Goal: Transaction & Acquisition: Purchase product/service

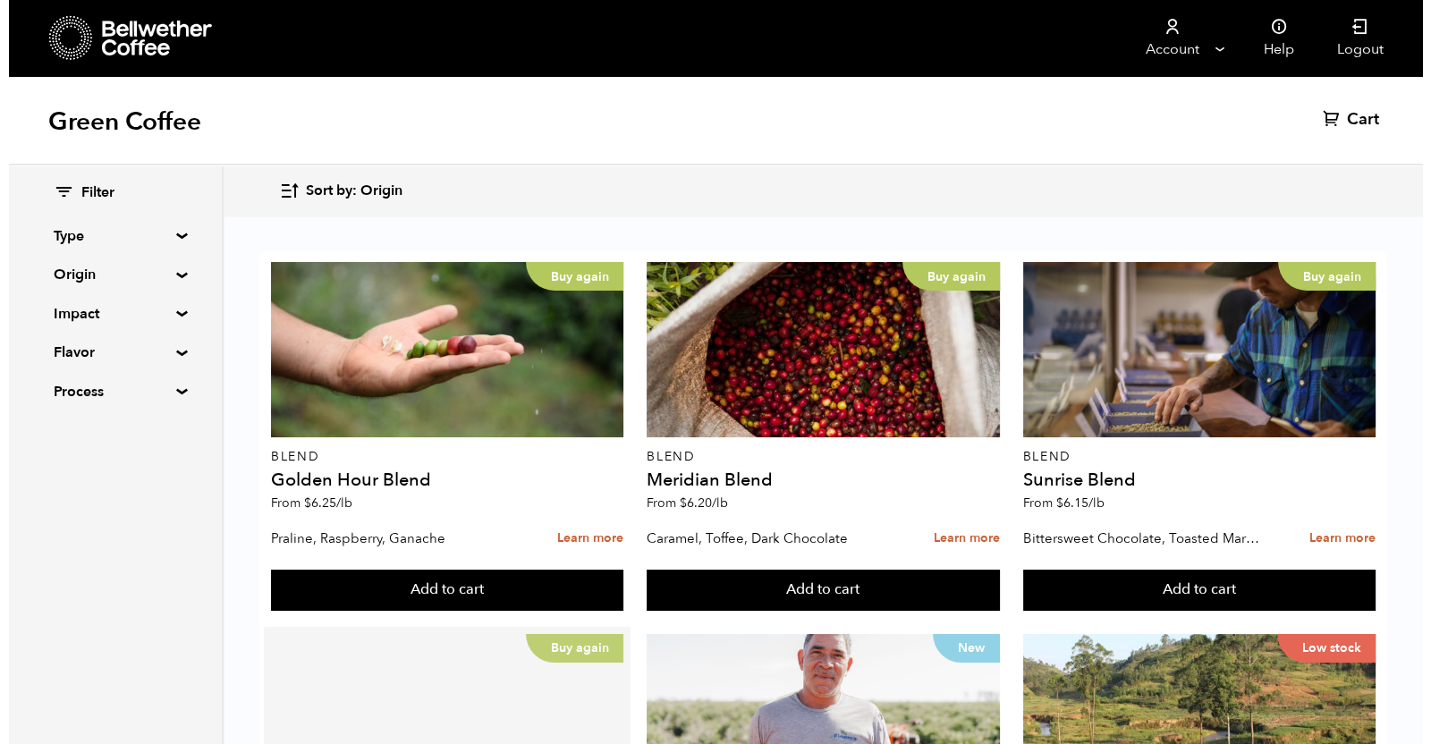
scroll to position [446, 0]
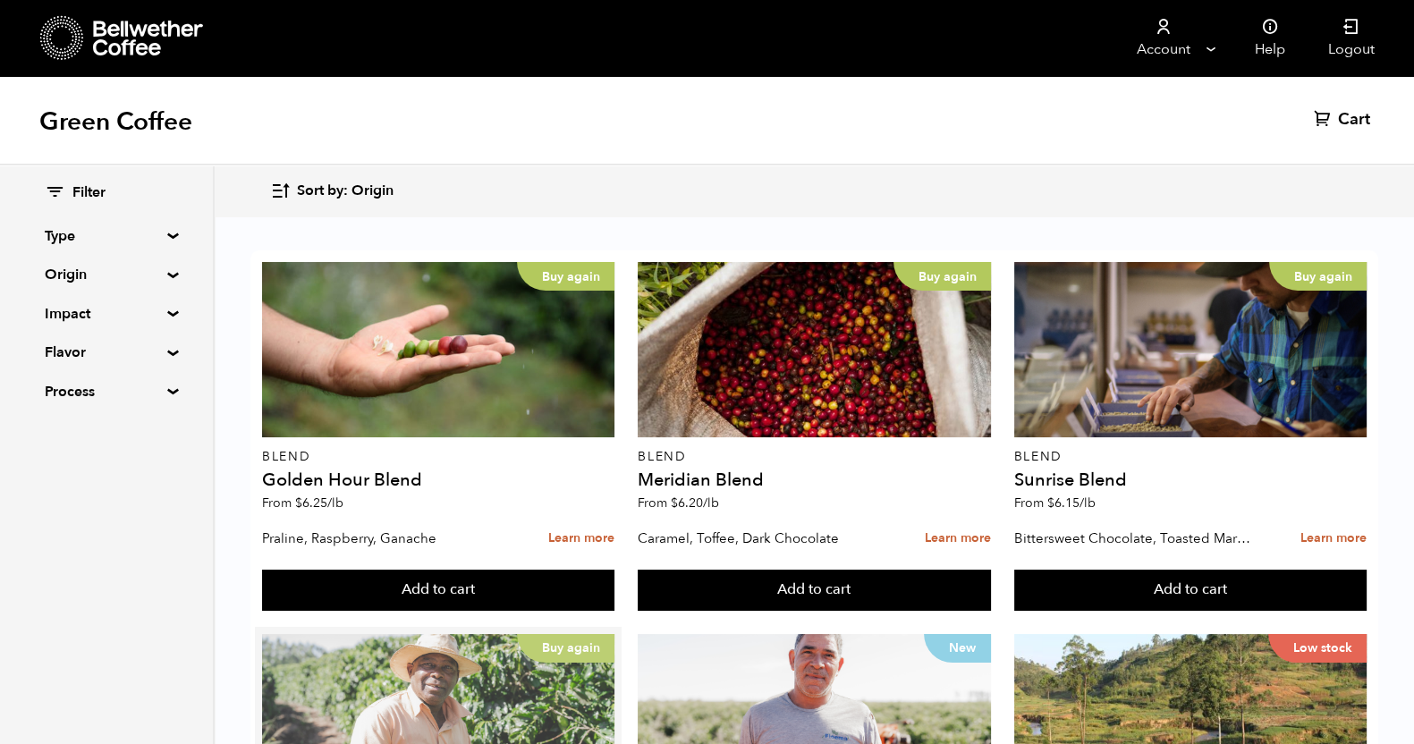
click at [394, 634] on div "Buy again" at bounding box center [438, 721] width 352 height 175
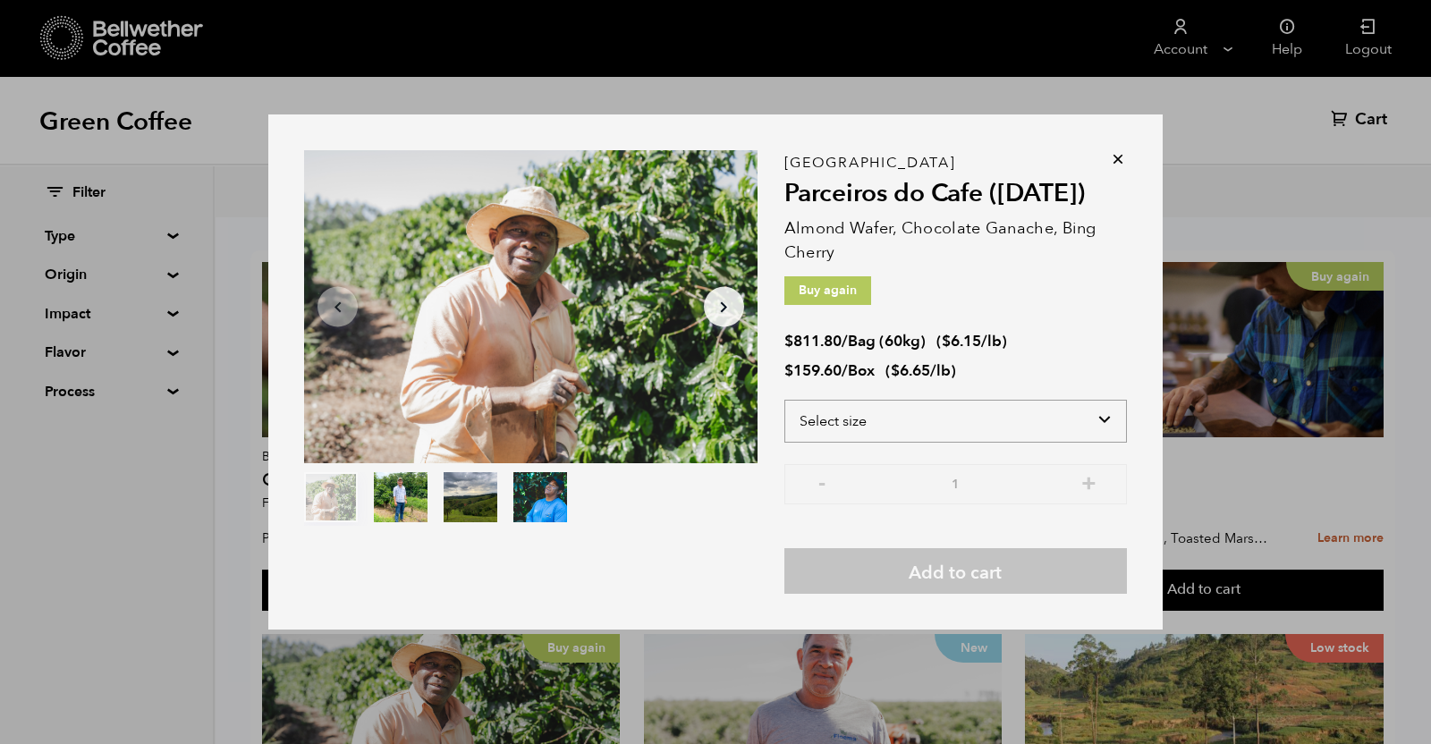
click at [900, 418] on select "Select size Bag (60kg) (132 lbs) Box (24 lbs)" at bounding box center [955, 421] width 343 height 43
select select "box"
click at [784, 400] on select "Select size Bag (60kg) (132 lbs) Box (24 lbs)" at bounding box center [955, 421] width 343 height 43
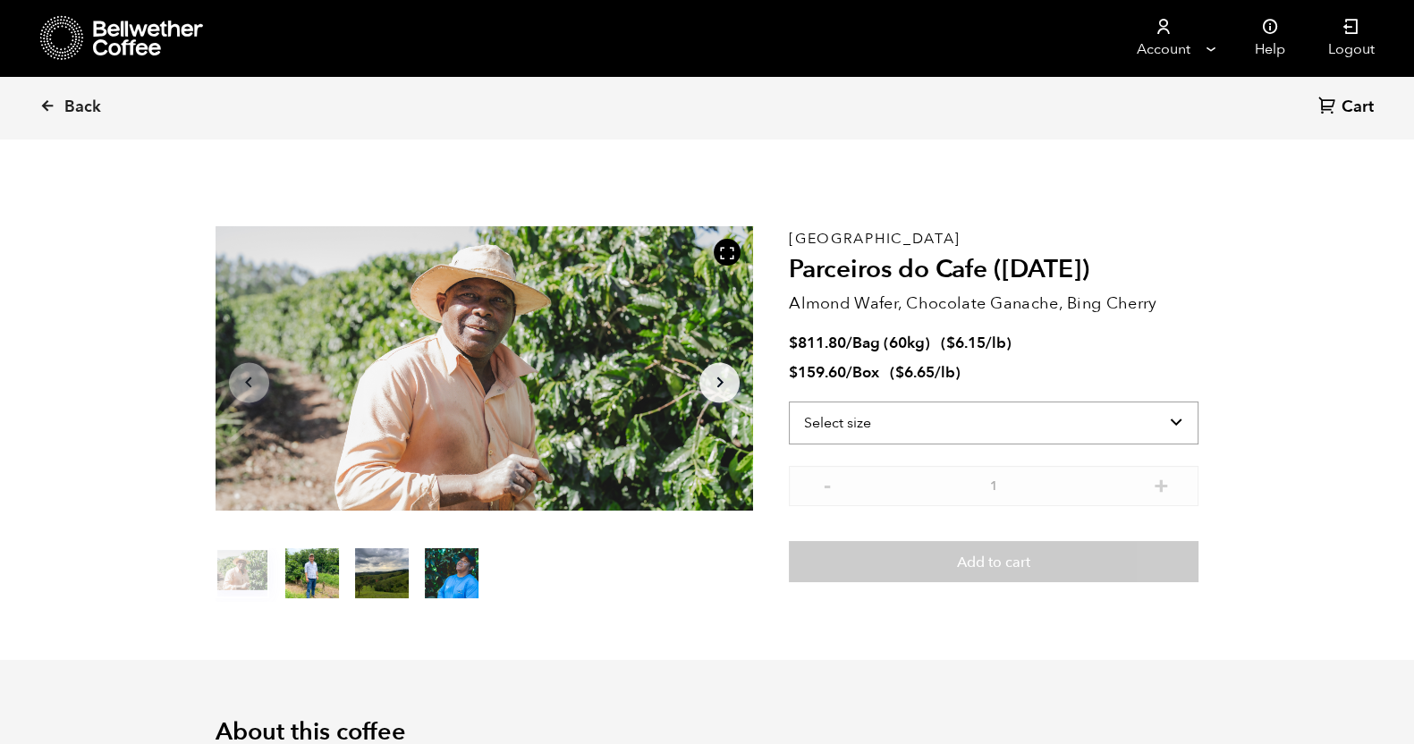
click at [1064, 432] on select "Select size Bag (60kg) (132 lbs) Box (24 lbs)" at bounding box center [994, 423] width 410 height 43
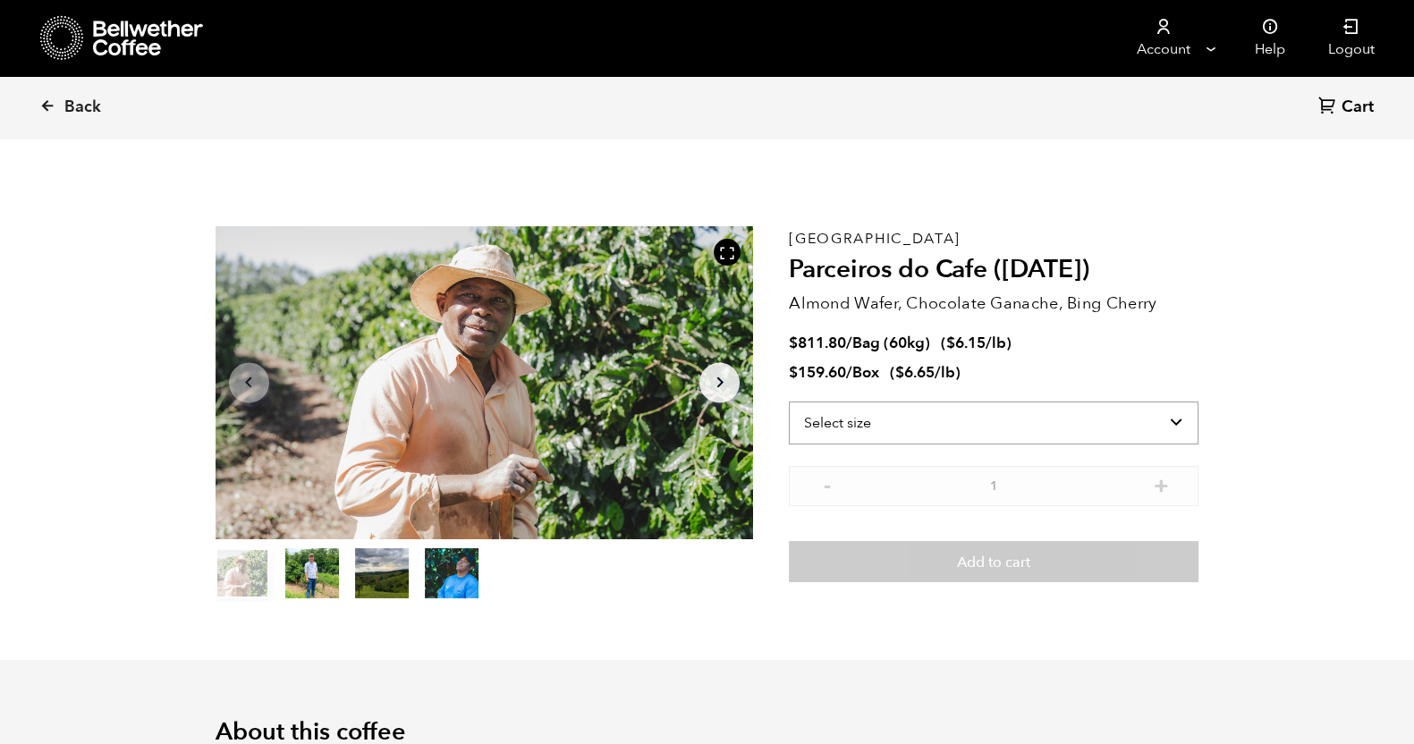
select select "box"
click at [789, 402] on select "Select size Bag (60kg) (132 lbs) Box (24 lbs)" at bounding box center [994, 423] width 410 height 43
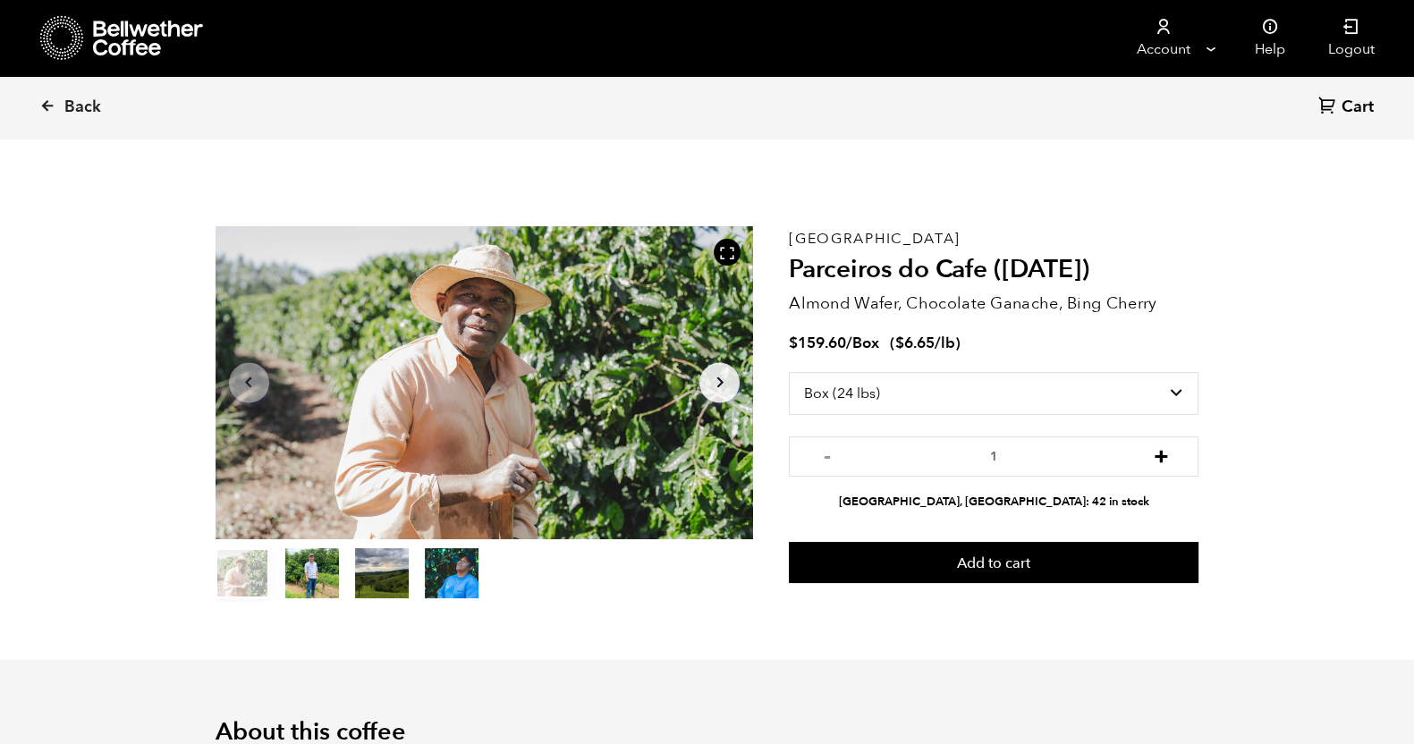
click at [1160, 458] on button "+" at bounding box center [1160, 454] width 22 height 18
type input "2"
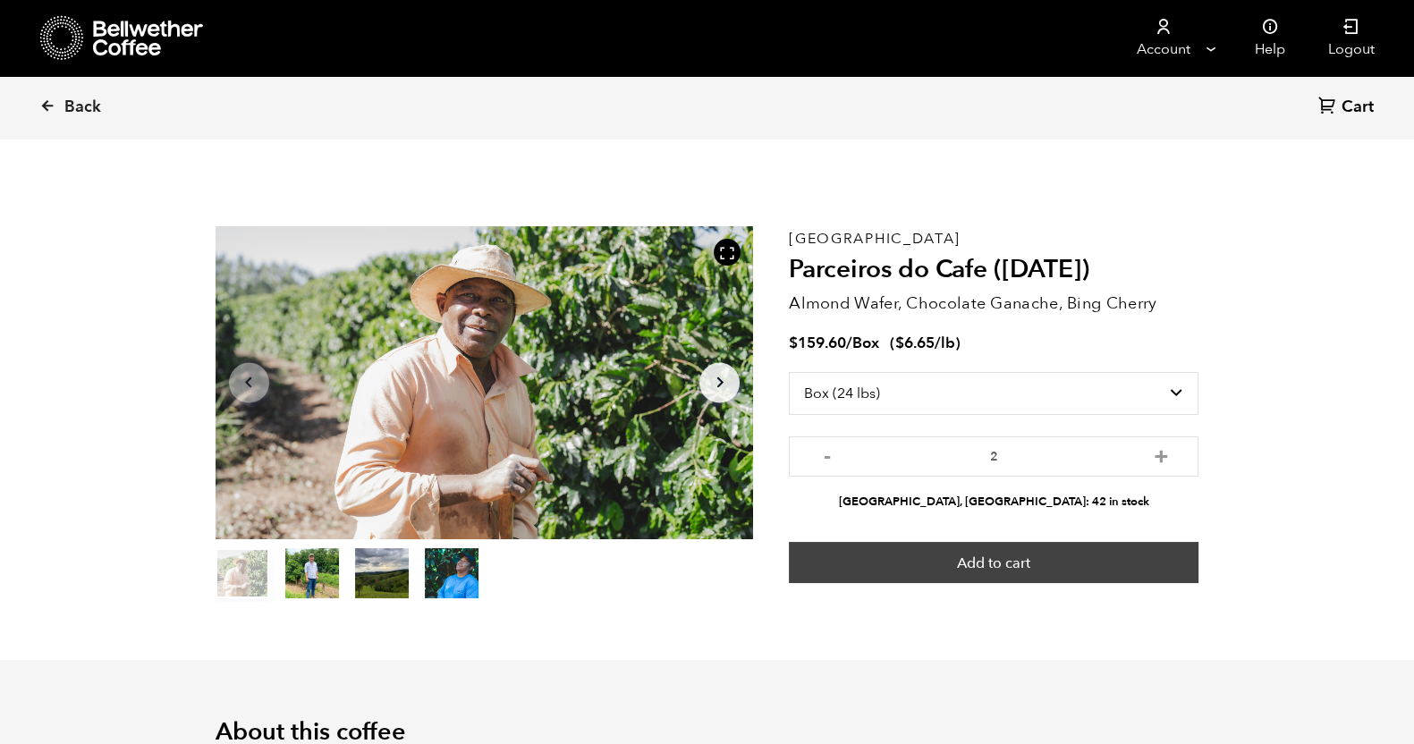
click at [1016, 561] on button "Add to cart" at bounding box center [994, 562] width 410 height 41
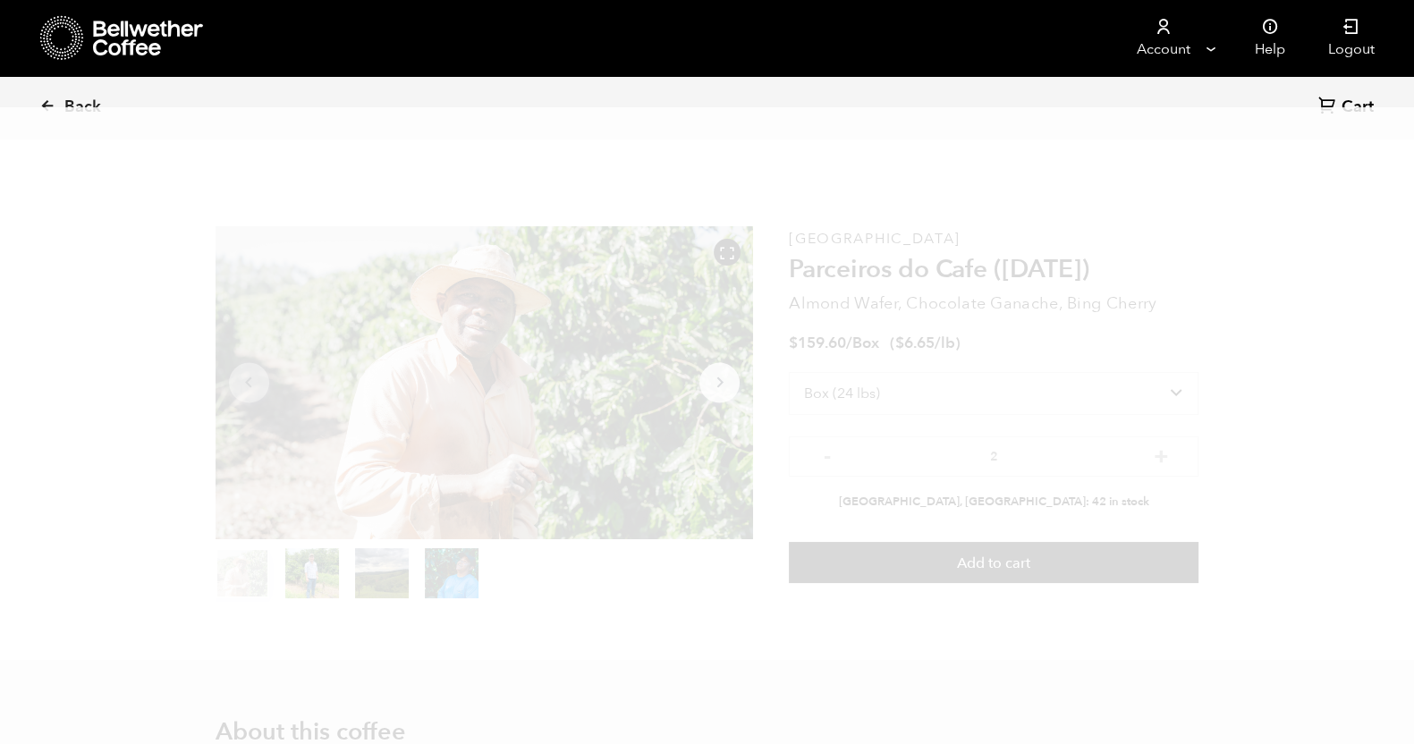
scroll to position [777, 953]
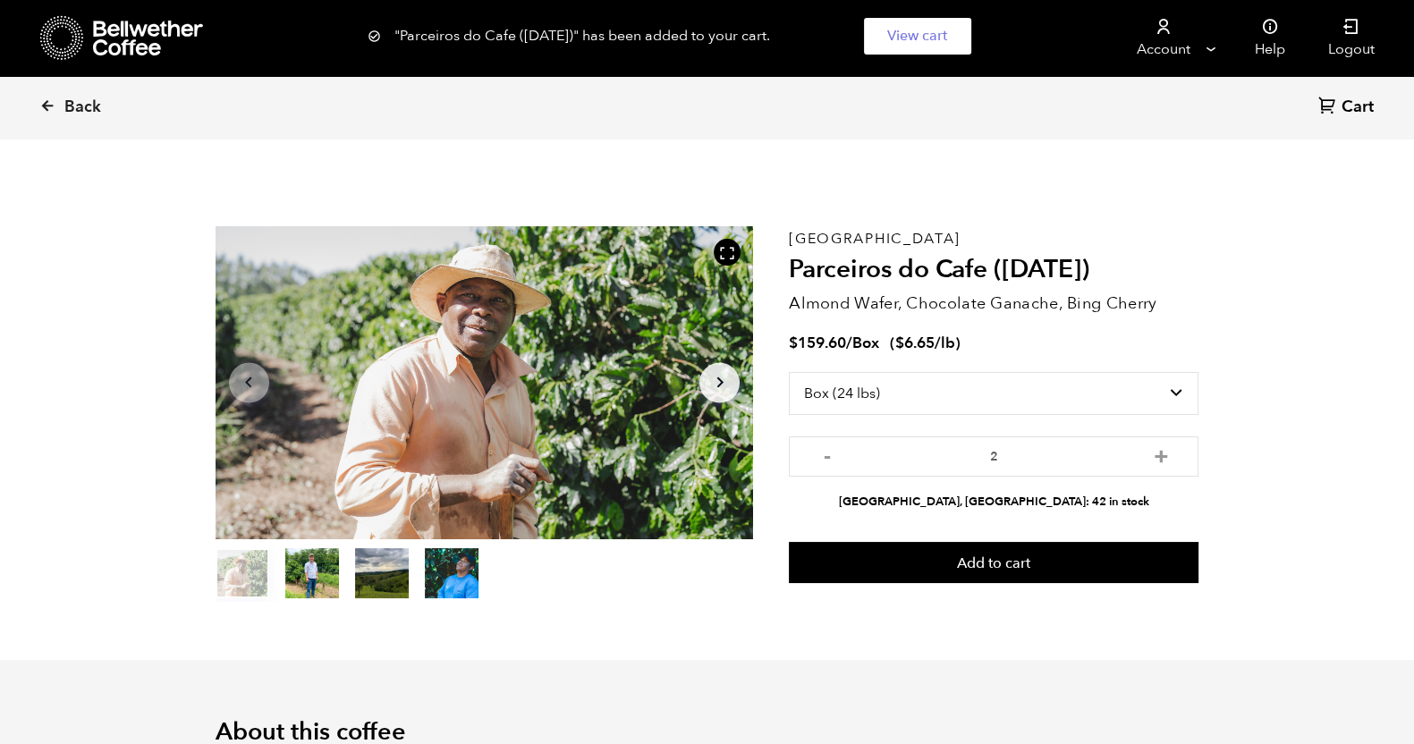
click at [1351, 108] on span "Cart" at bounding box center [1358, 107] width 32 height 21
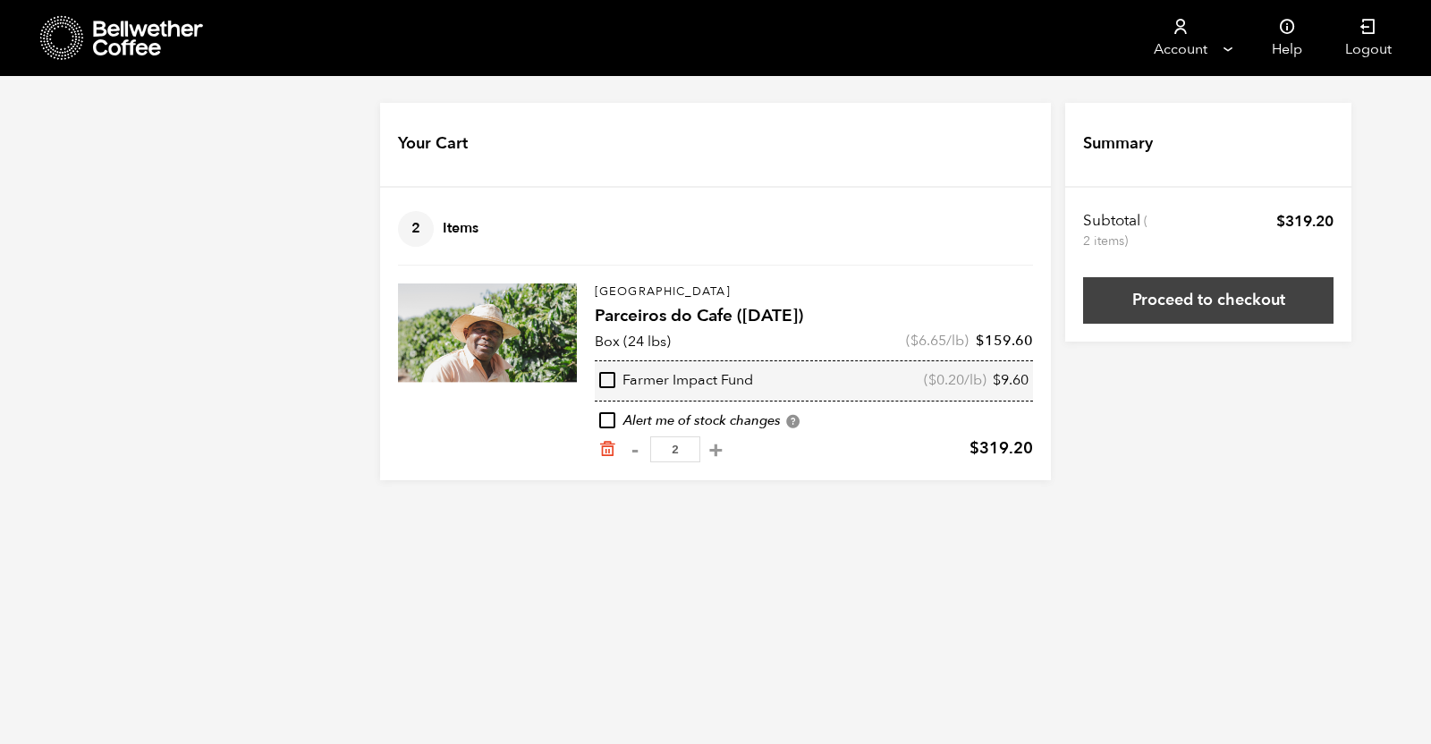
click at [1156, 305] on link "Proceed to checkout" at bounding box center [1208, 300] width 250 height 47
